Goal: Navigation & Orientation: Find specific page/section

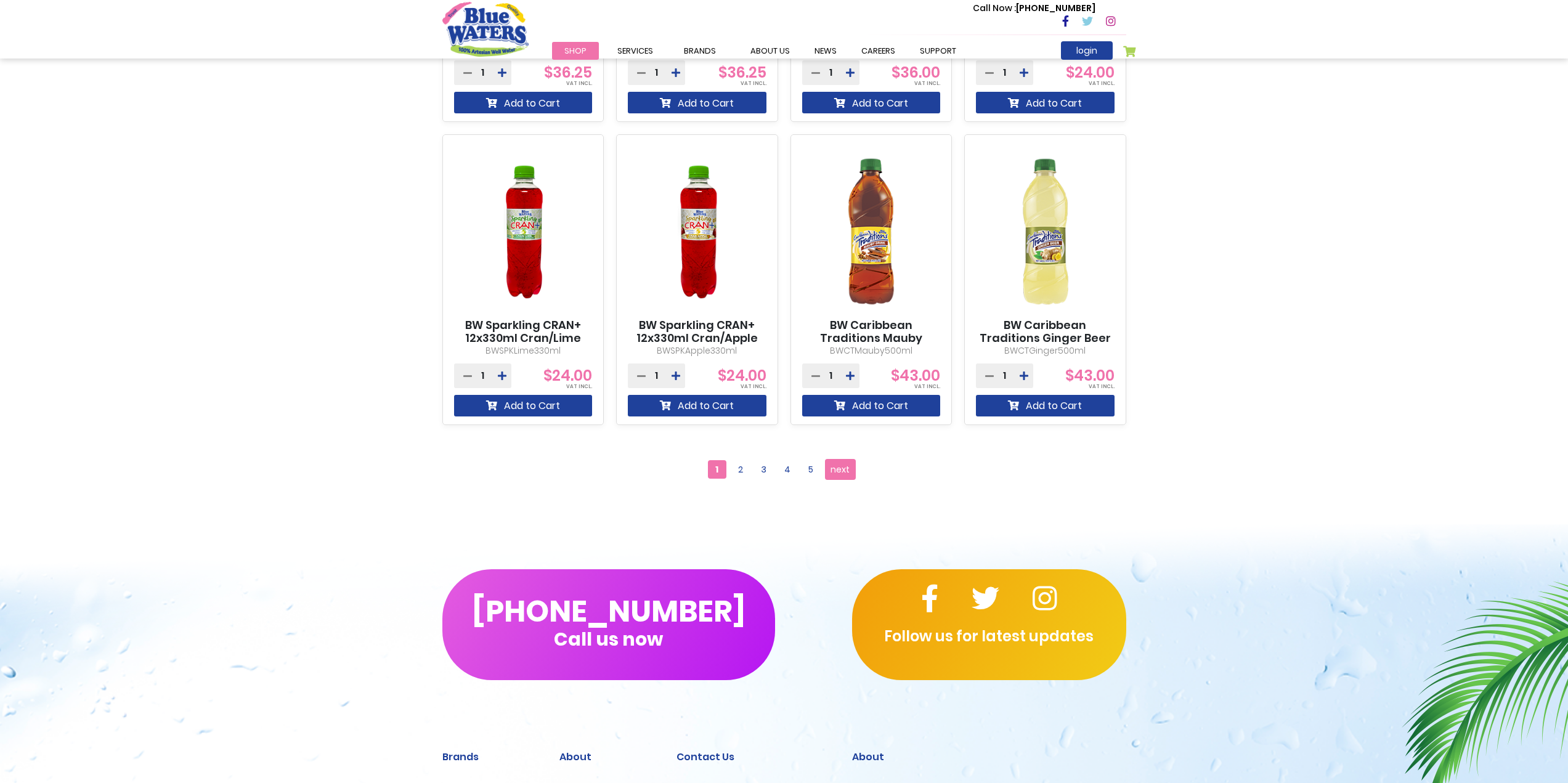
scroll to position [925, 0]
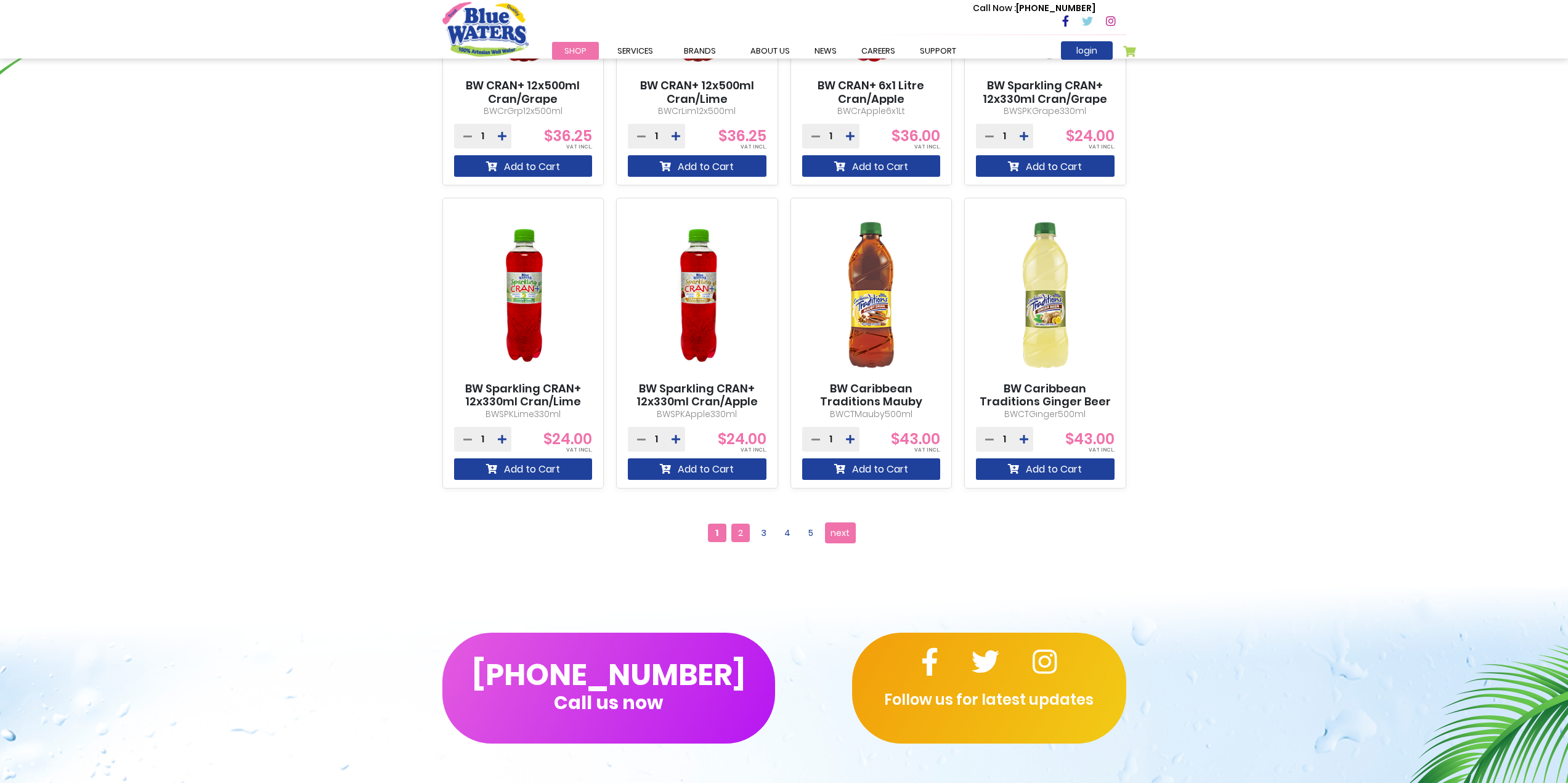
click at [745, 534] on span "2" at bounding box center [740, 533] width 18 height 18
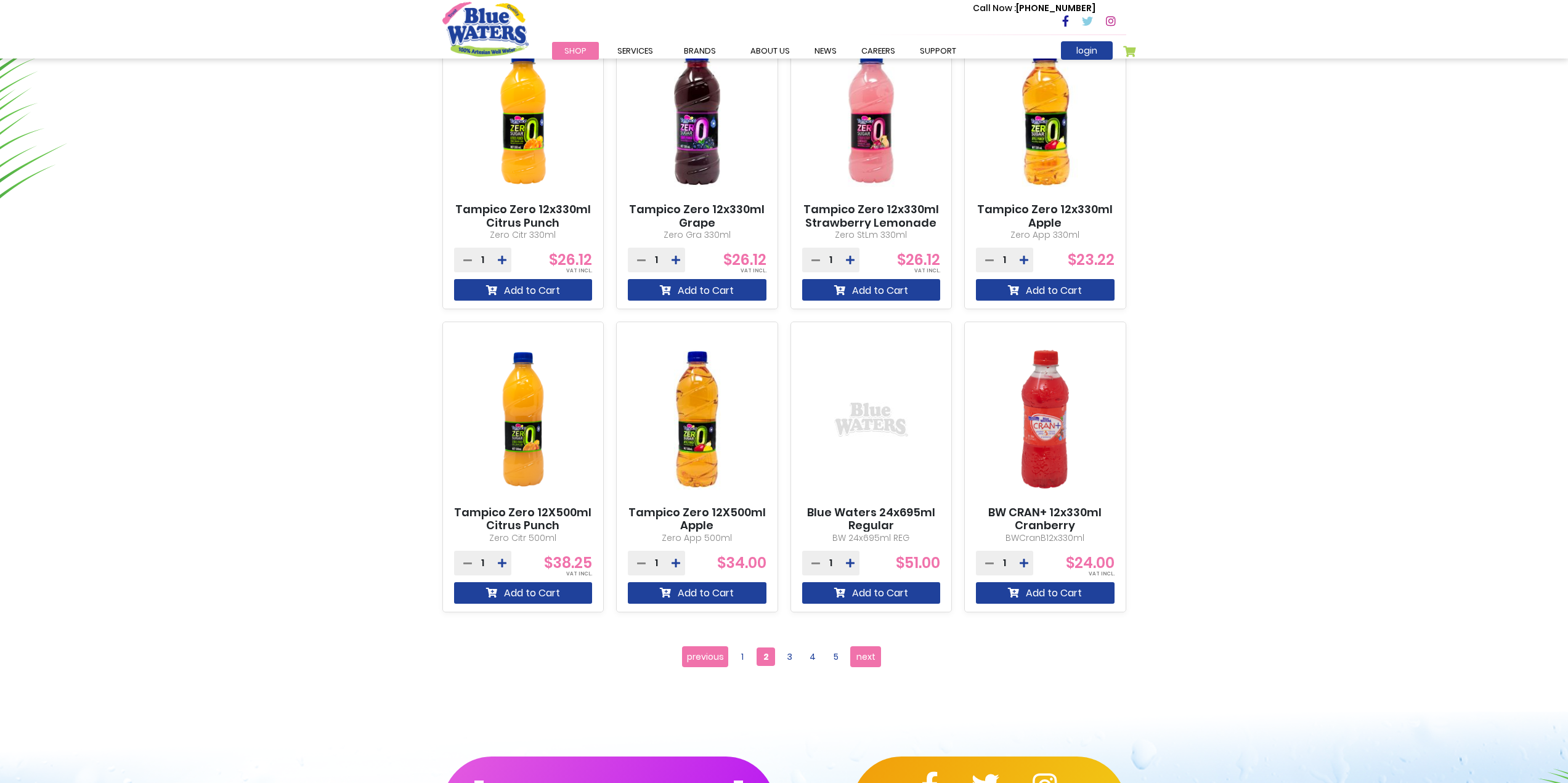
scroll to position [863, 0]
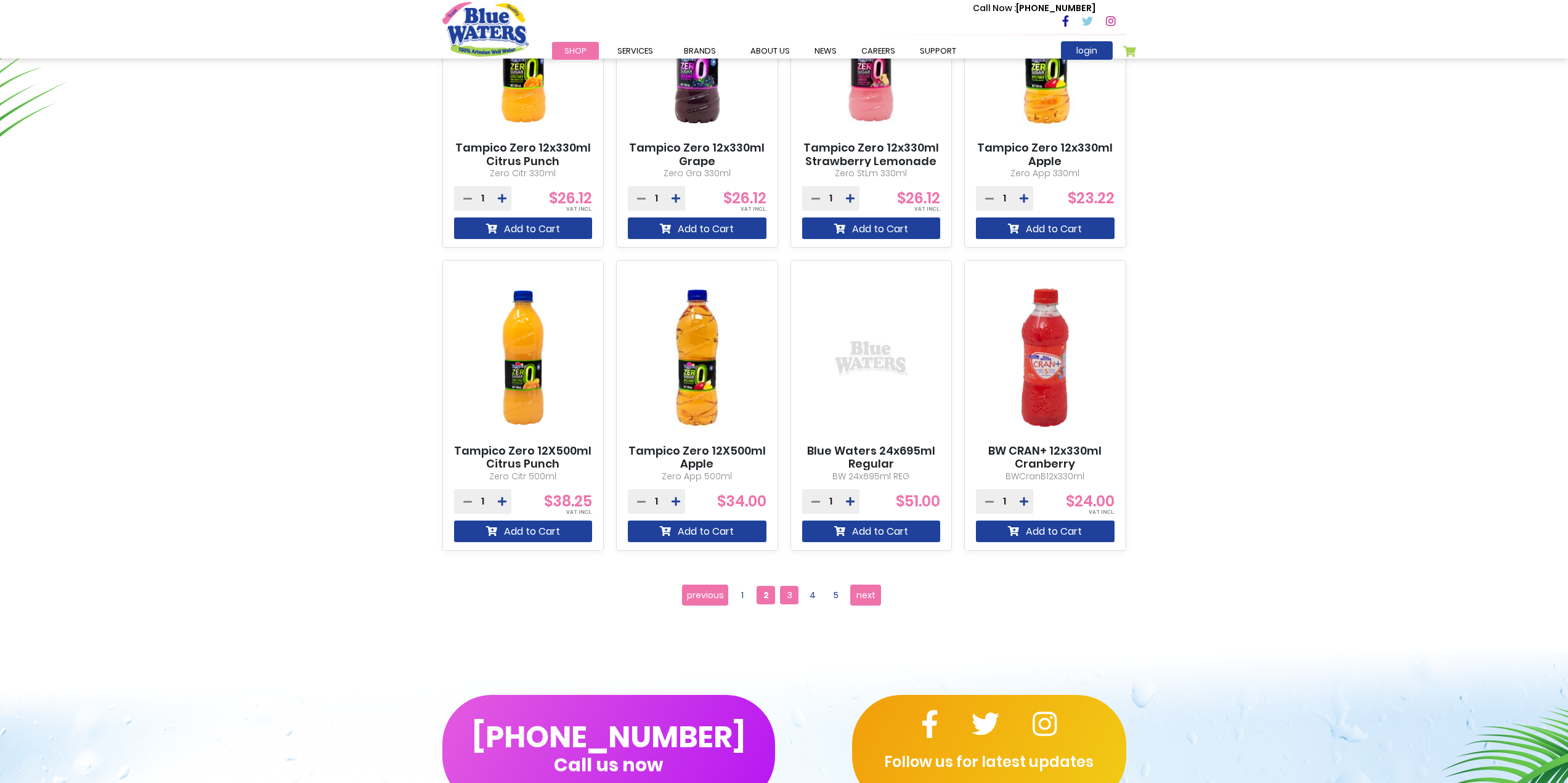
click at [792, 598] on span "3" at bounding box center [788, 595] width 18 height 18
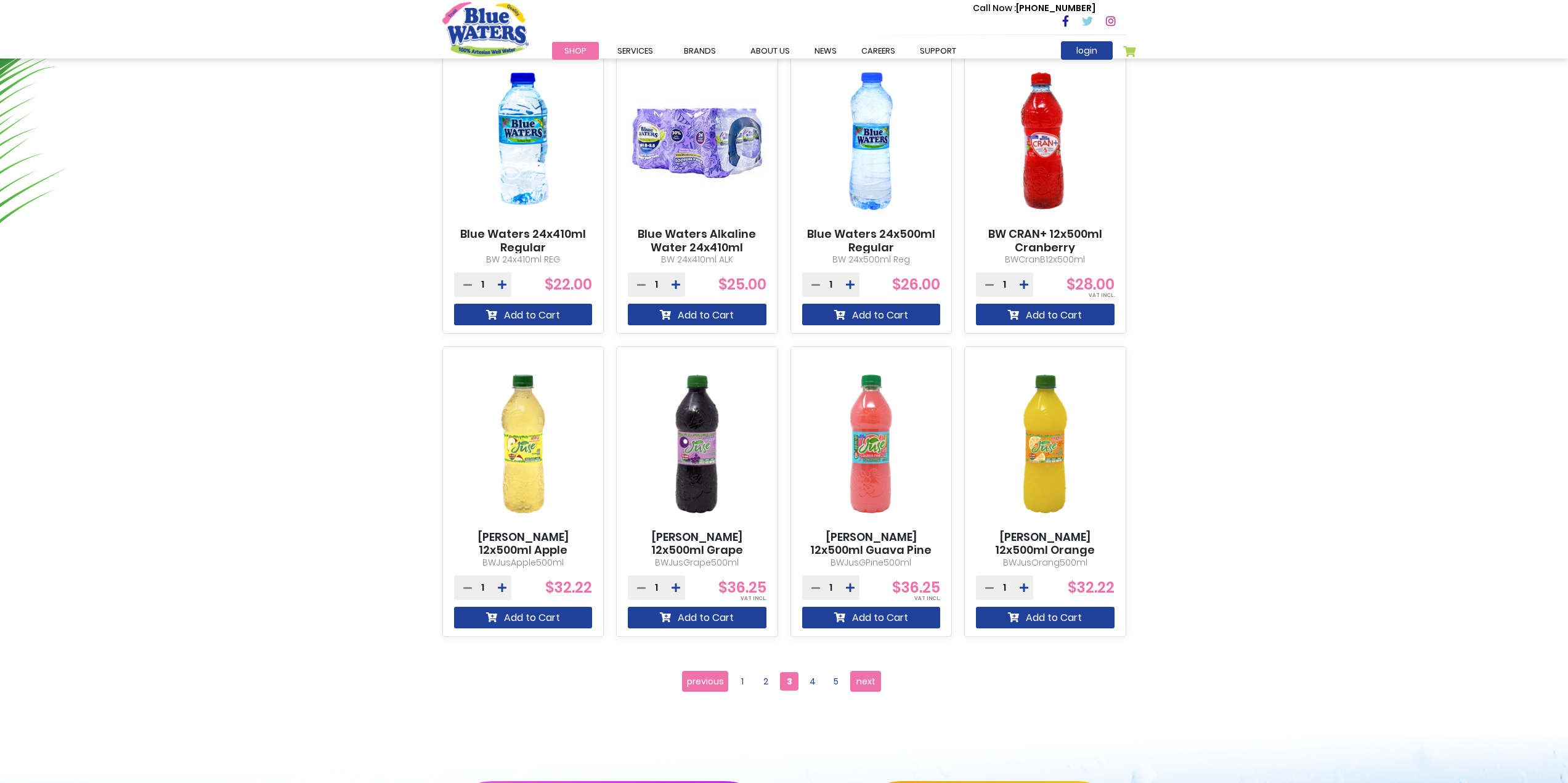
scroll to position [801, 0]
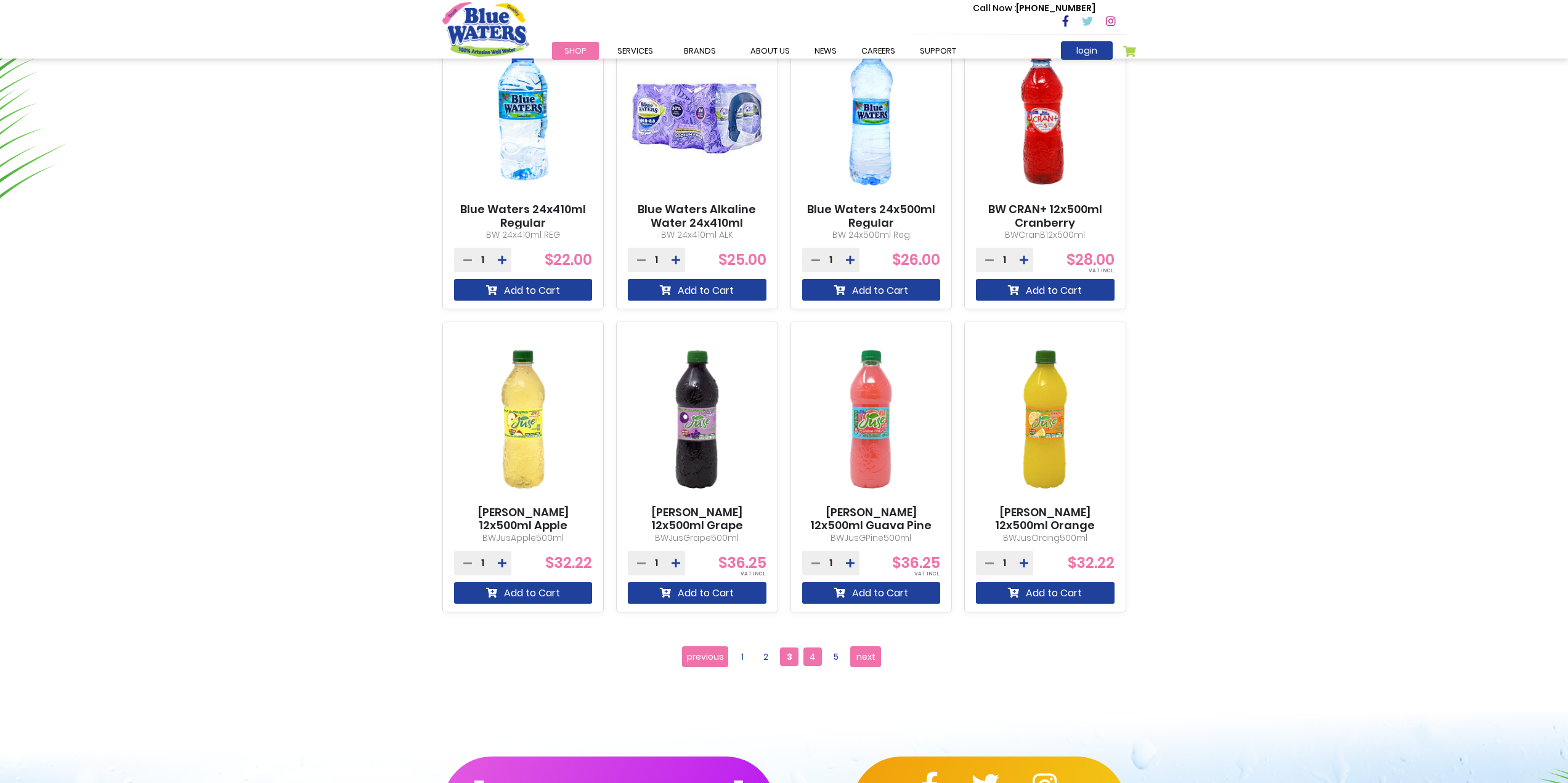
click at [806, 659] on span "4" at bounding box center [812, 656] width 18 height 18
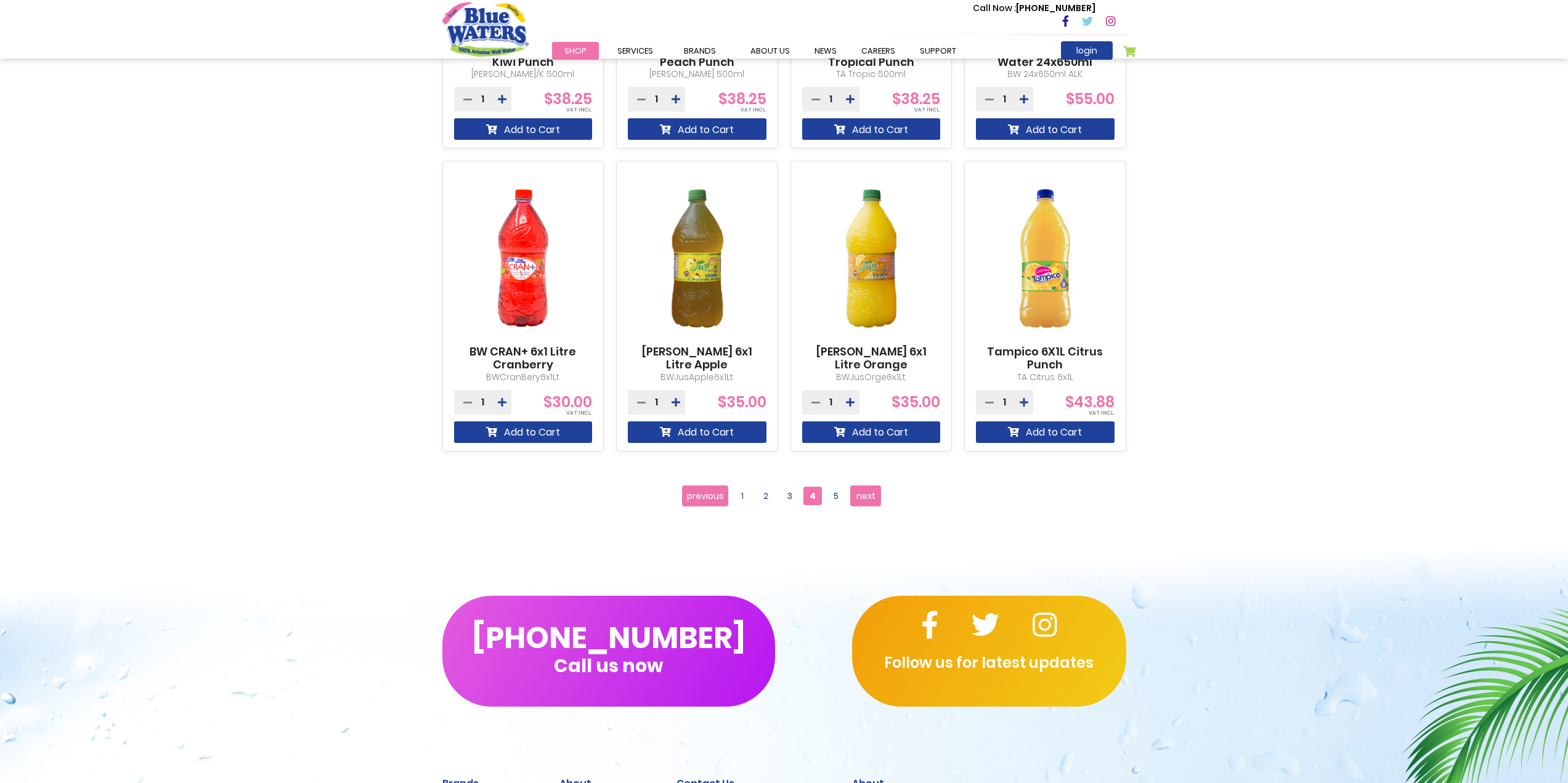
scroll to position [986, 0]
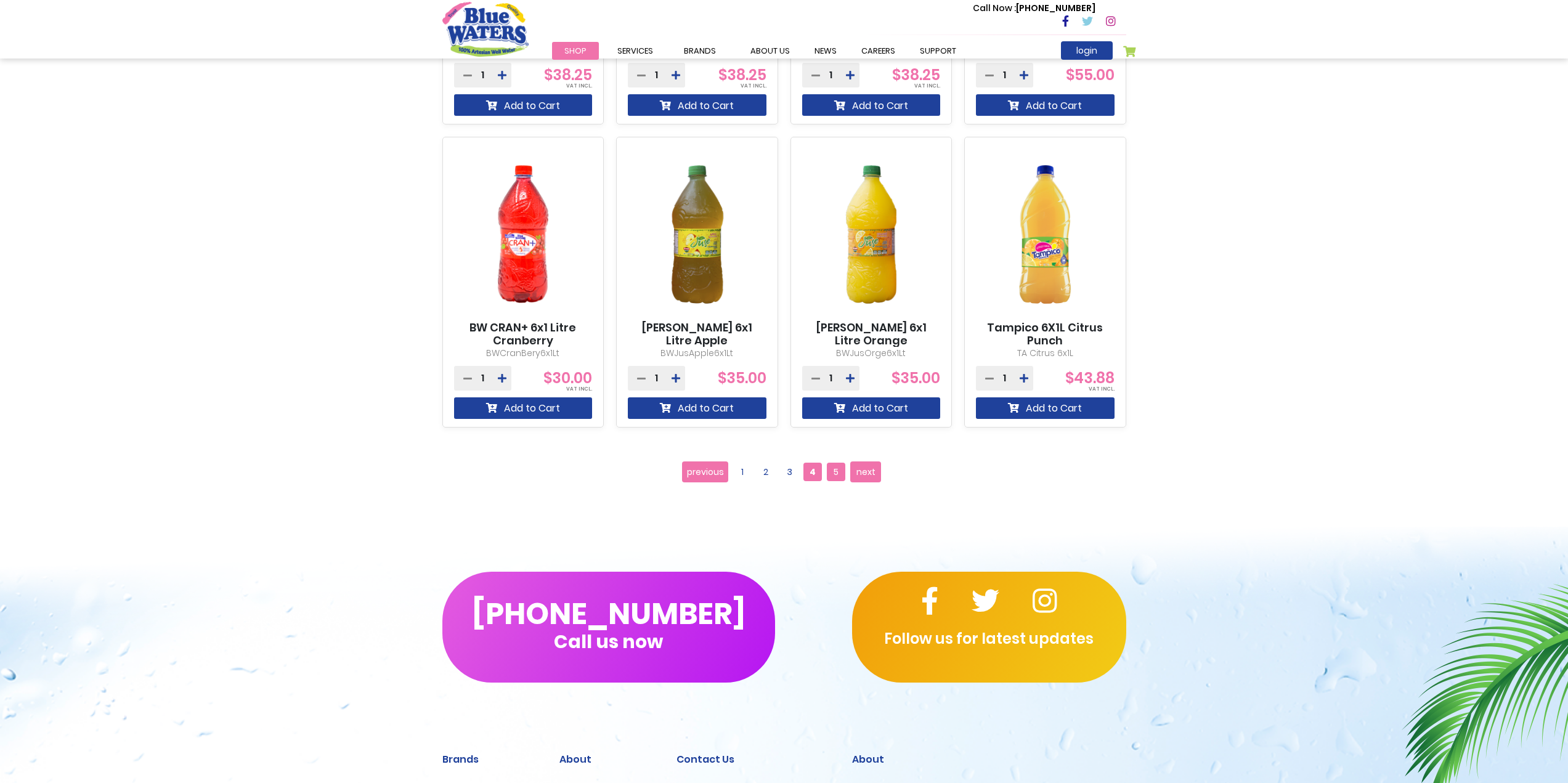
click at [835, 465] on span "5" at bounding box center [835, 471] width 18 height 18
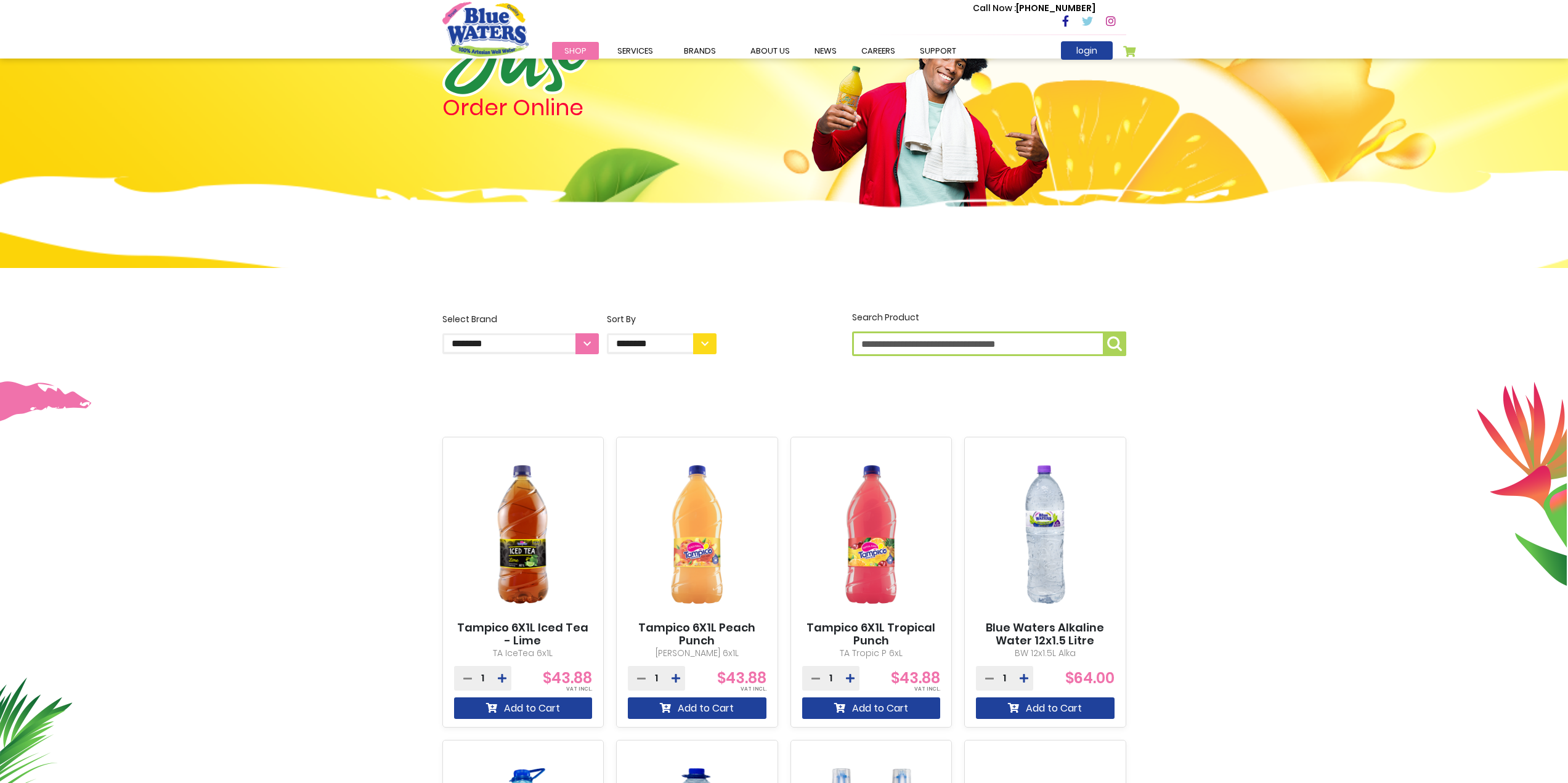
scroll to position [61, 0]
